Goal: Task Accomplishment & Management: Use online tool/utility

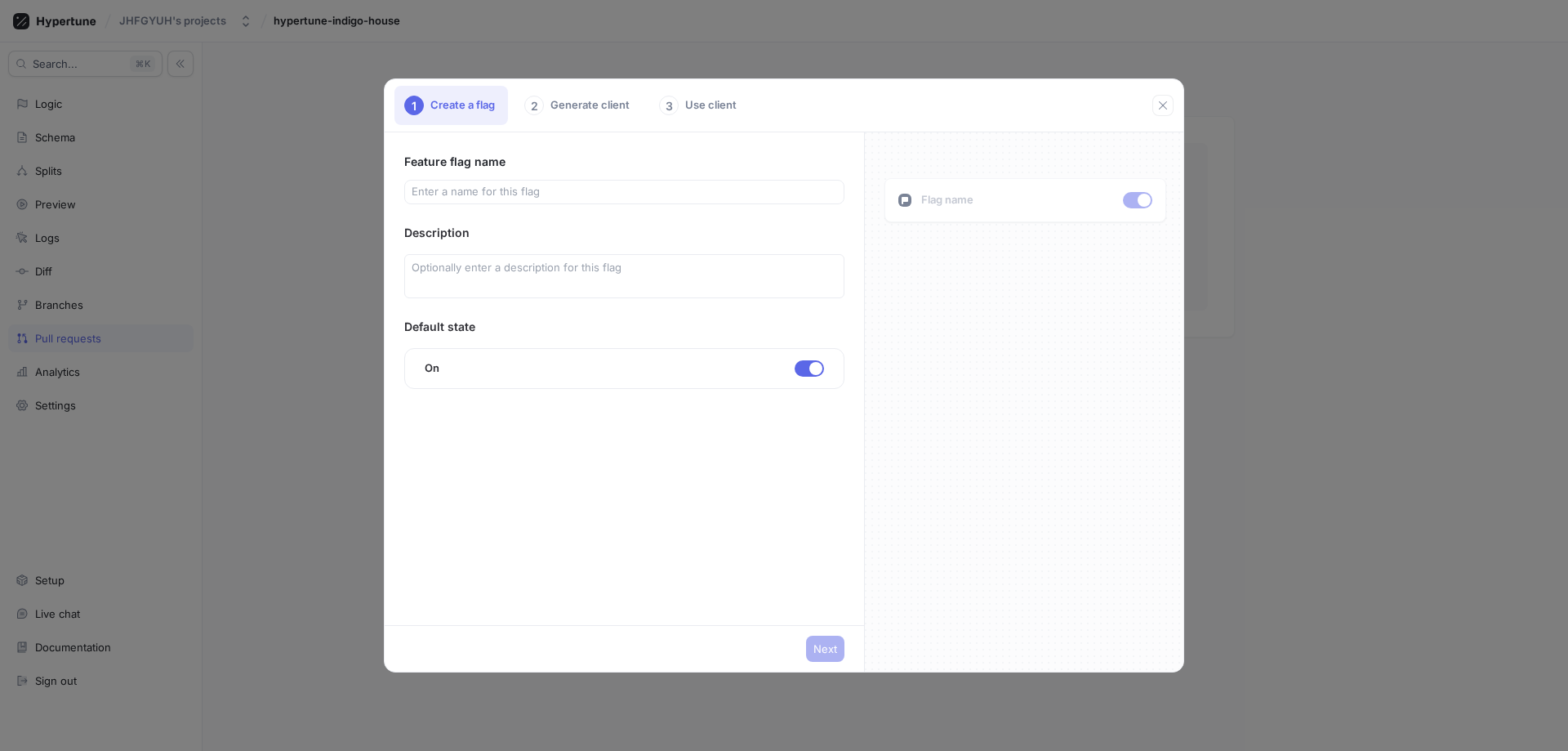
click at [608, 182] on div at bounding box center [625, 191] width 440 height 24
click at [606, 120] on div "2 Generate client" at bounding box center [579, 105] width 128 height 39
click at [1151, 105] on div "1 Create a flag 2 Generate client 3 Use client" at bounding box center [773, 105] width 758 height 39
click at [1158, 109] on icon "button" at bounding box center [1163, 106] width 13 height 13
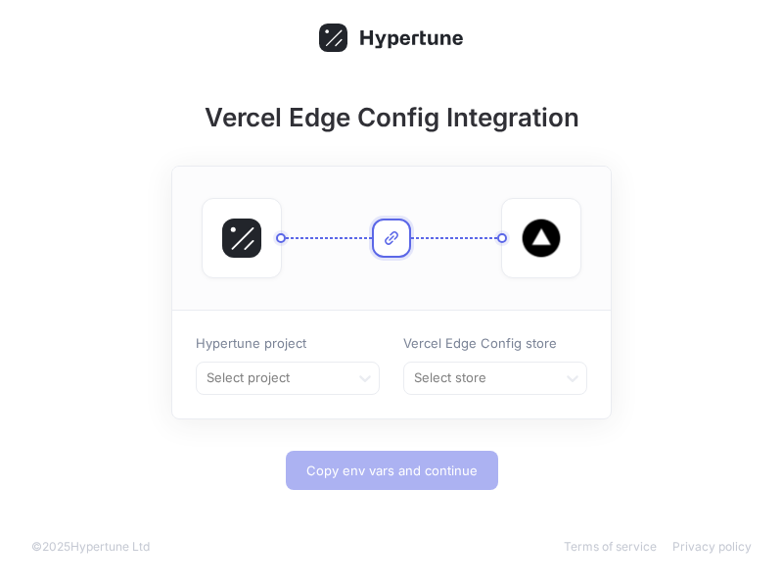
drag, startPoint x: 543, startPoint y: 375, endPoint x: 613, endPoint y: 377, distance: 70.5
click at [546, 374] on div at bounding box center [480, 378] width 137 height 24
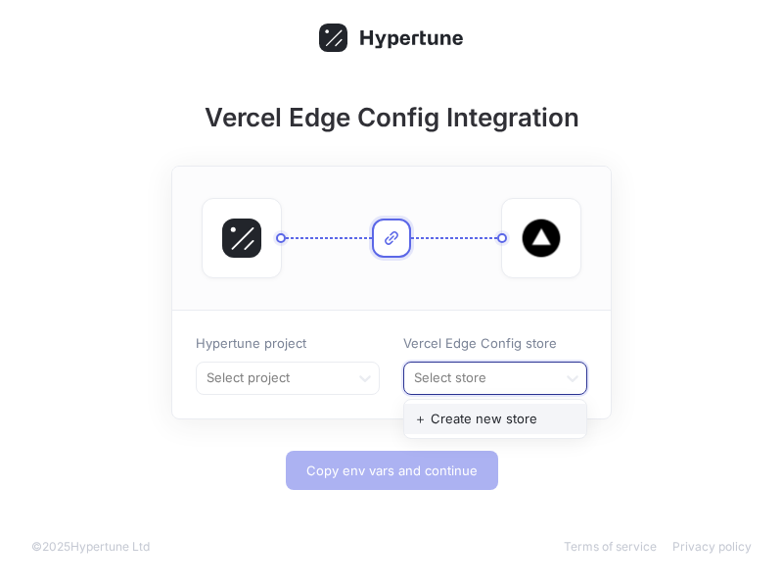
click at [530, 408] on div "＋ Create new store" at bounding box center [495, 418] width 182 height 31
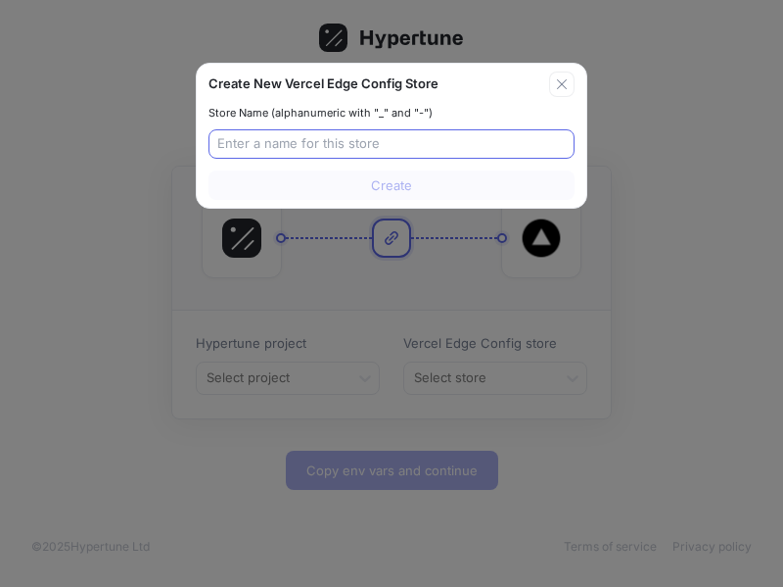
click at [279, 134] on input "text" at bounding box center [391, 144] width 349 height 20
click at [343, 120] on div "Store Name (alphanumeric with "_" and "-")" at bounding box center [392, 113] width 366 height 17
click at [320, 154] on div at bounding box center [392, 143] width 366 height 29
click at [363, 140] on input "text" at bounding box center [391, 144] width 349 height 20
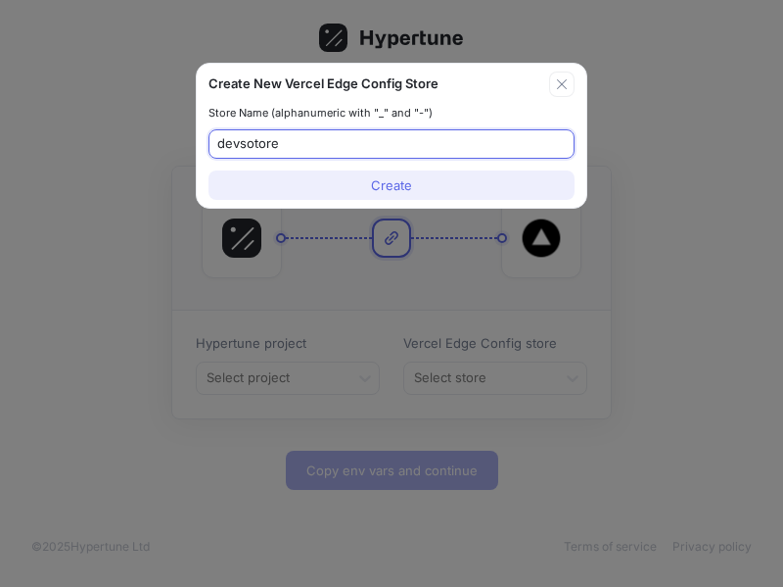
type input "devsotore"
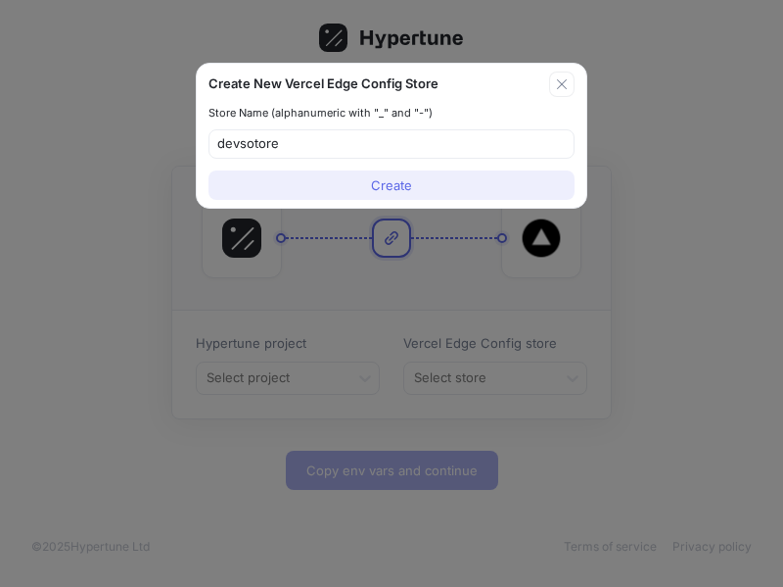
click at [486, 179] on button "Create" at bounding box center [392, 184] width 366 height 29
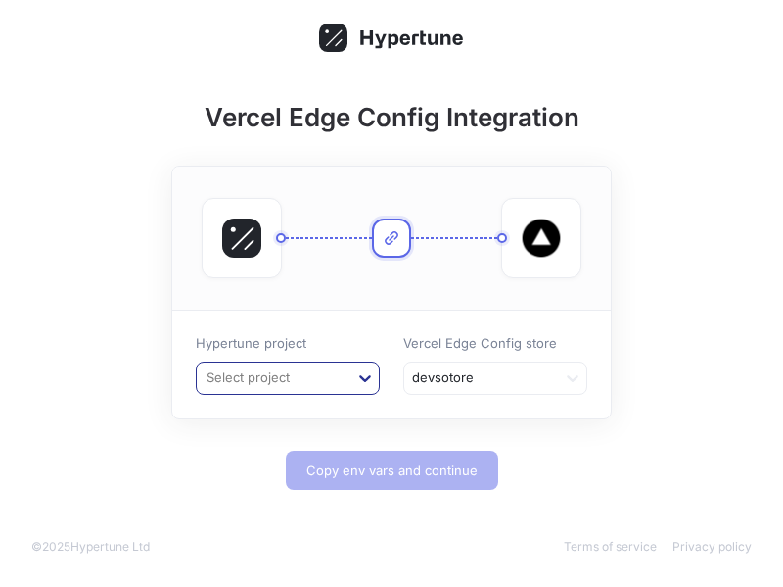
click at [348, 382] on div at bounding box center [365, 377] width 35 height 35
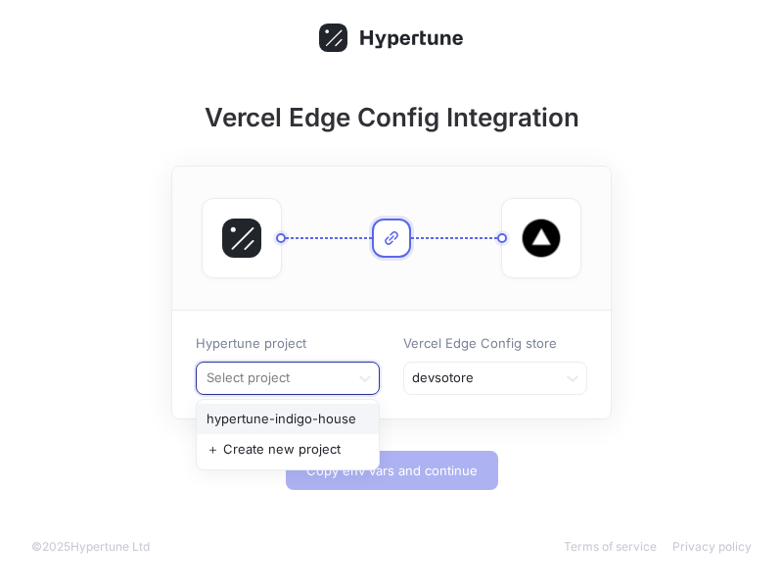
click at [327, 420] on div "hypertune-indigo-house" at bounding box center [288, 418] width 182 height 31
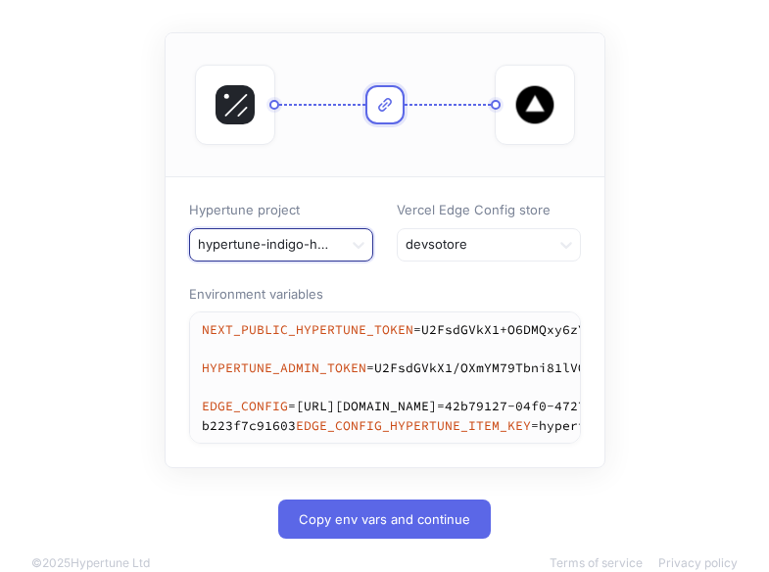
scroll to position [237, 0]
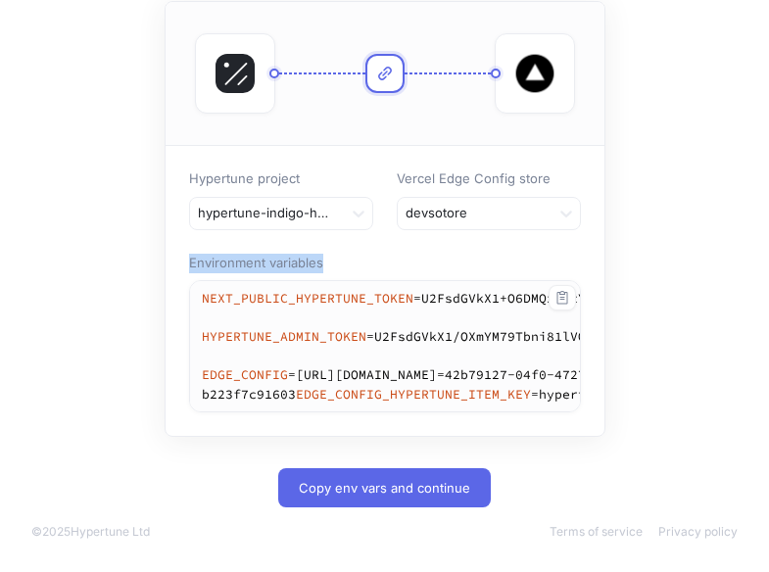
drag, startPoint x: 181, startPoint y: 181, endPoint x: 337, endPoint y: 324, distance: 211.4
click at [337, 324] on div "Hypertune project hypertune-indigo-house Vercel Edge Config store devsotore Env…" at bounding box center [385, 291] width 439 height 290
drag, startPoint x: 331, startPoint y: 324, endPoint x: 554, endPoint y: 221, distance: 245.8
click at [554, 281] on textarea "NEXT_PUBLIC_HYPERTUNE_TOKEN=U2FsdGVkX1+O6DMQxy6zYrIGvPEkVwamFI9ZWR0UU/A= HYPERT…" at bounding box center [685, 346] width 991 height 130
click at [566, 290] on icon "button" at bounding box center [562, 298] width 16 height 16
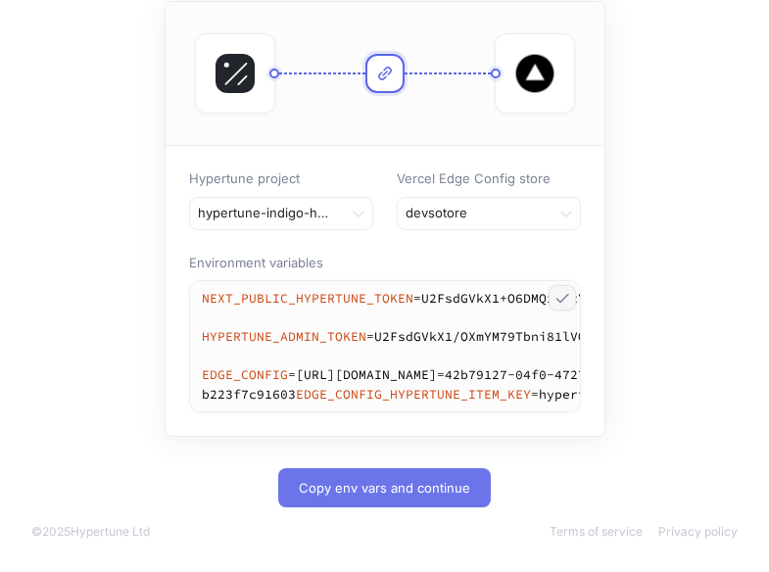
click at [379, 474] on button "Copy env vars and continue" at bounding box center [384, 487] width 213 height 39
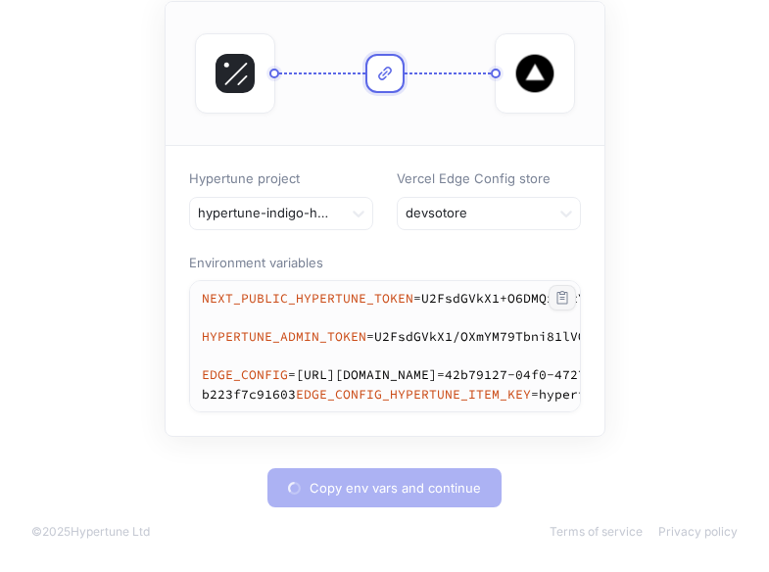
type textarea "NEXT_PUBLIC_HYPERTUNE_TOKEN=U2FsdGVkX1+O6DMQxy6zYrIGvPEkVwamFI9ZWR0UU/A= HYPERT…"
